Goal: Check status: Check status

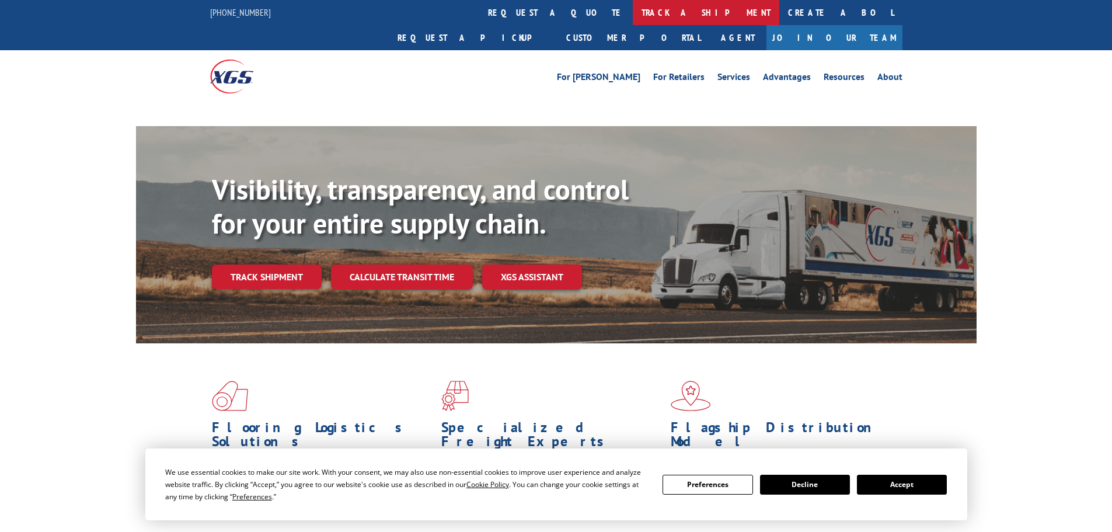
click at [633, 11] on link "track a shipment" at bounding box center [706, 12] width 146 height 25
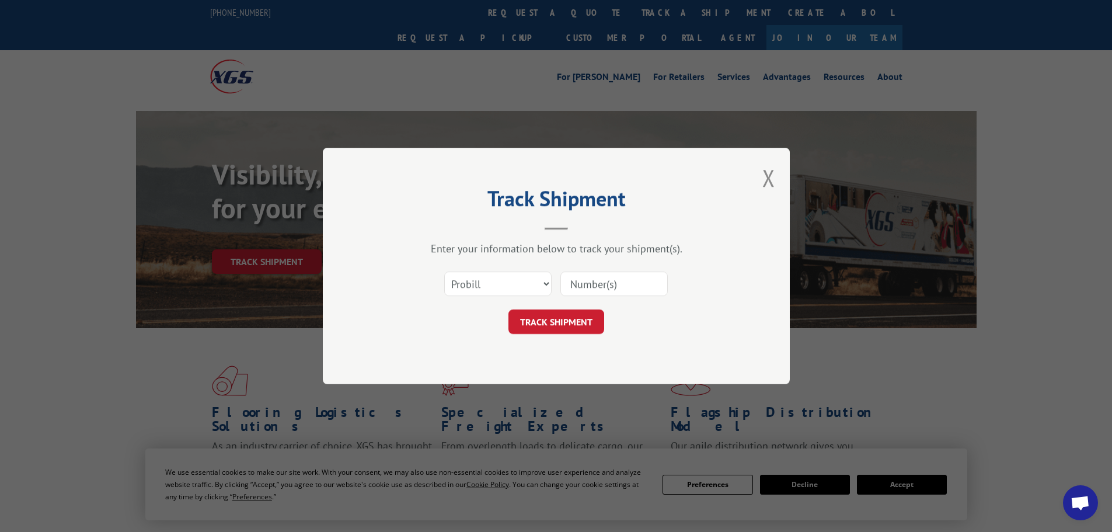
click at [487, 291] on select "Select category... Probill BOL PO" at bounding box center [497, 283] width 107 height 25
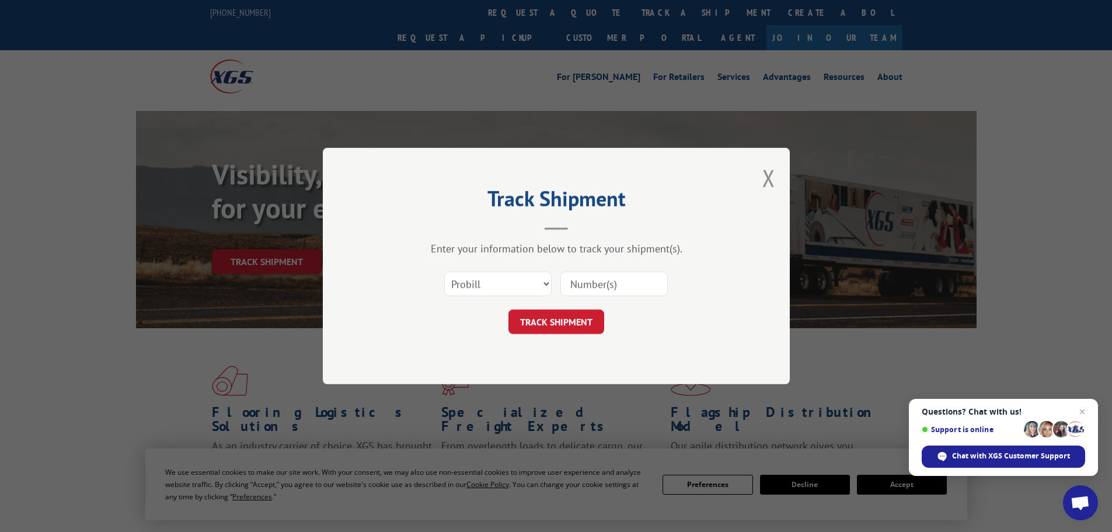
select select "po"
click at [444, 271] on select "Select category... Probill BOL PO" at bounding box center [497, 283] width 107 height 25
click at [593, 285] on input at bounding box center [613, 283] width 107 height 25
paste input "48508651"
type input "48508651"
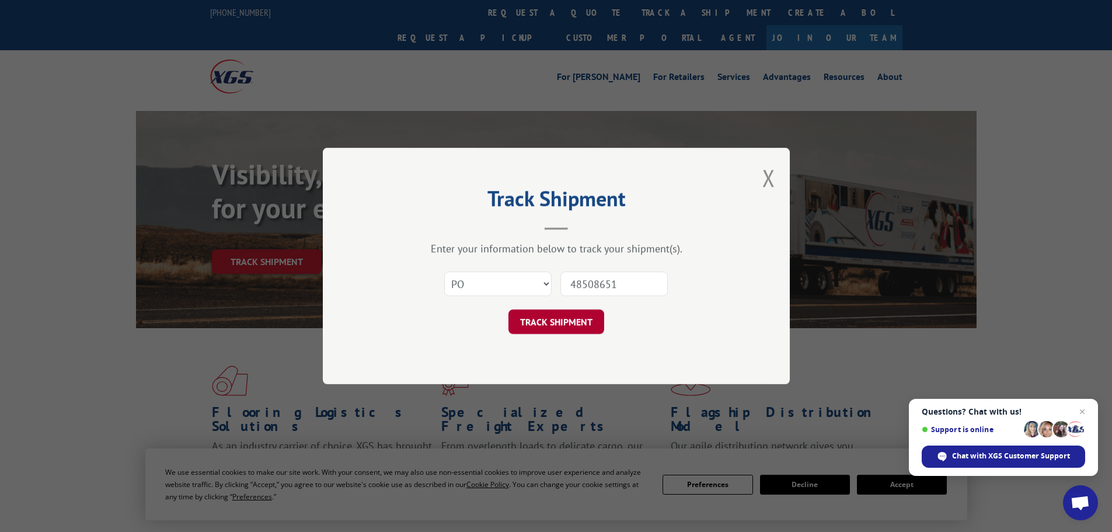
click at [542, 323] on button "TRACK SHIPMENT" at bounding box center [556, 321] width 96 height 25
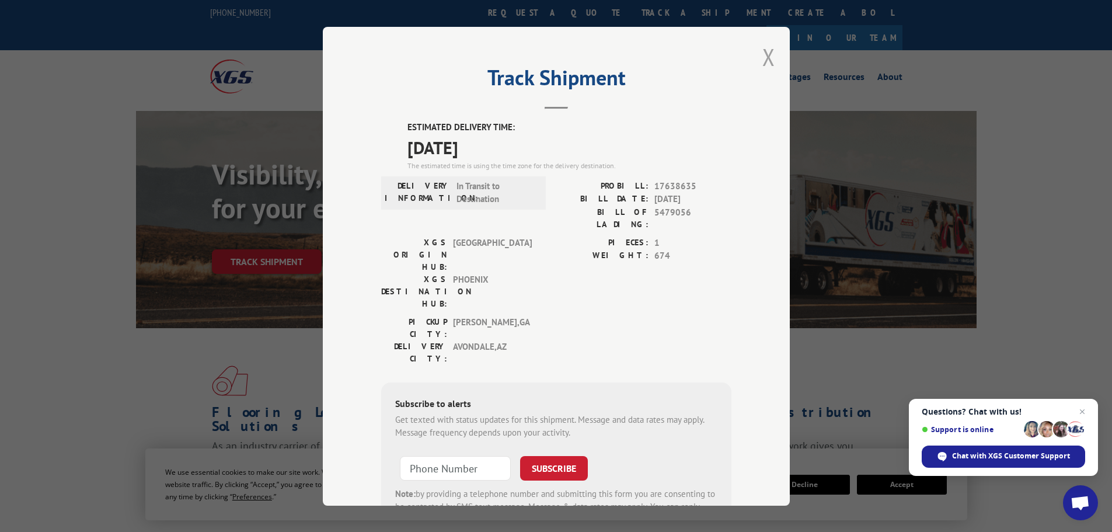
click at [767, 53] on button "Close modal" at bounding box center [768, 56] width 13 height 31
